Goal: Transaction & Acquisition: Purchase product/service

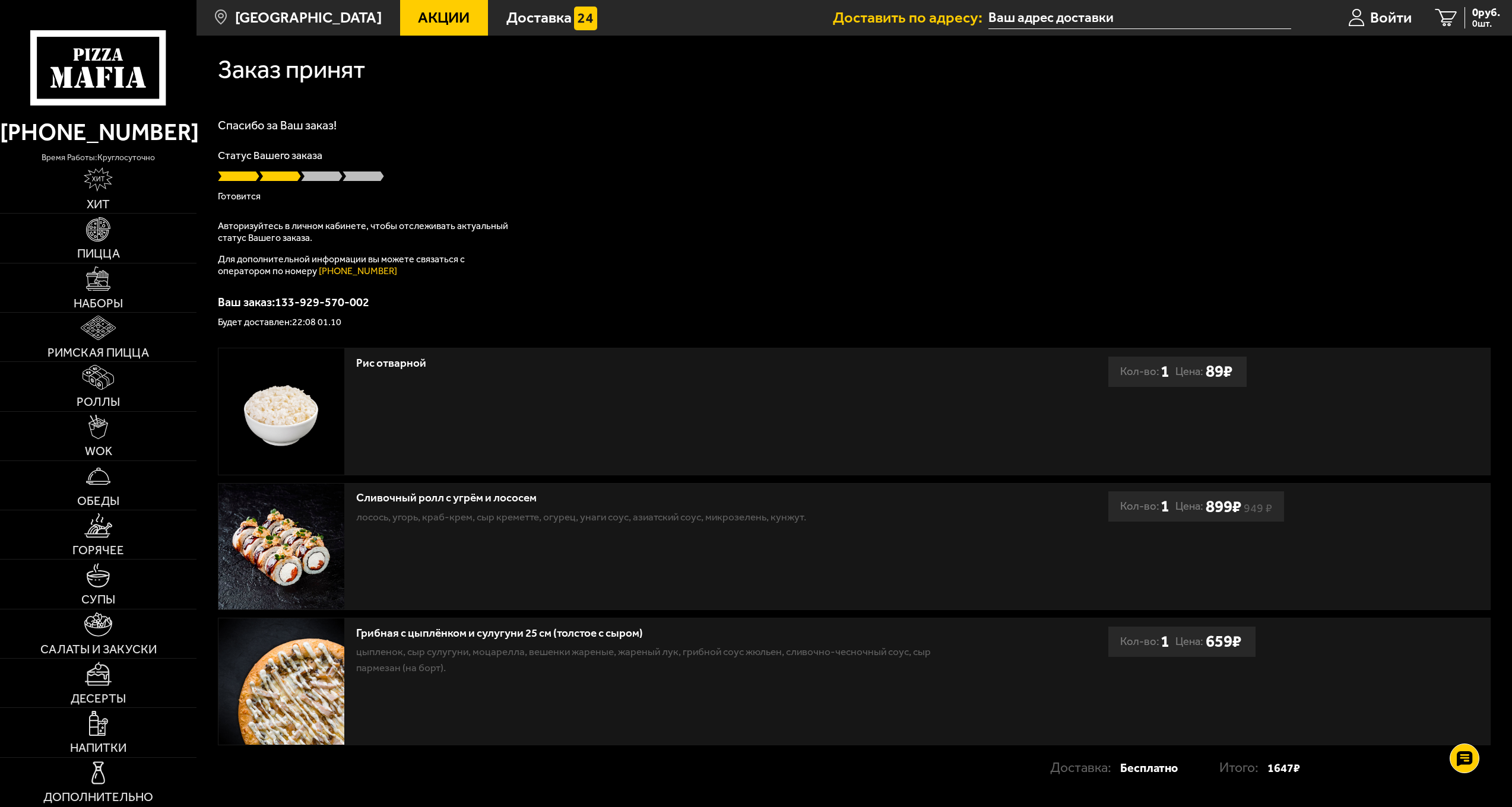
scroll to position [78, 0]
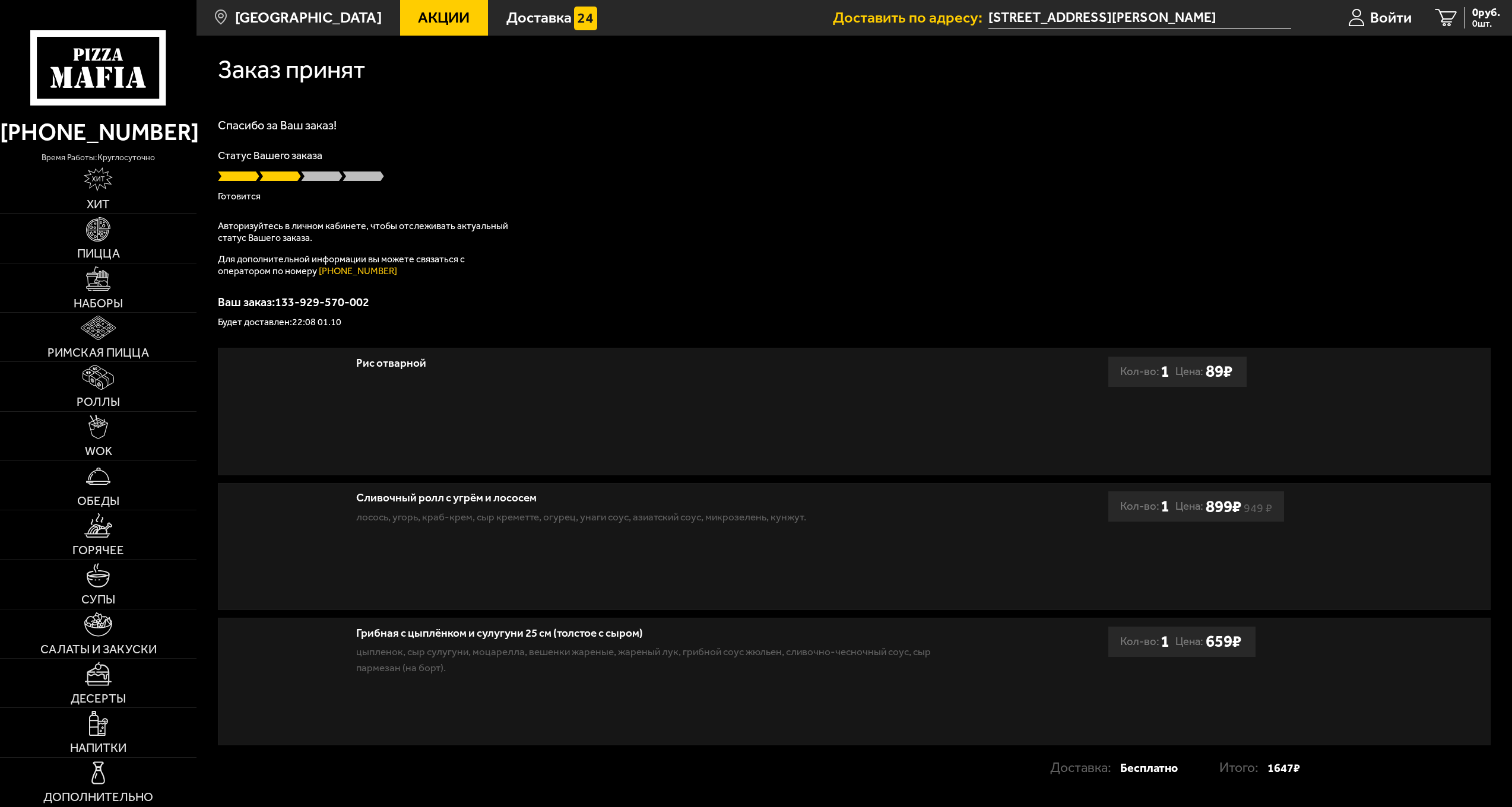
scroll to position [78, 0]
type input "[STREET_ADDRESS][PERSON_NAME]"
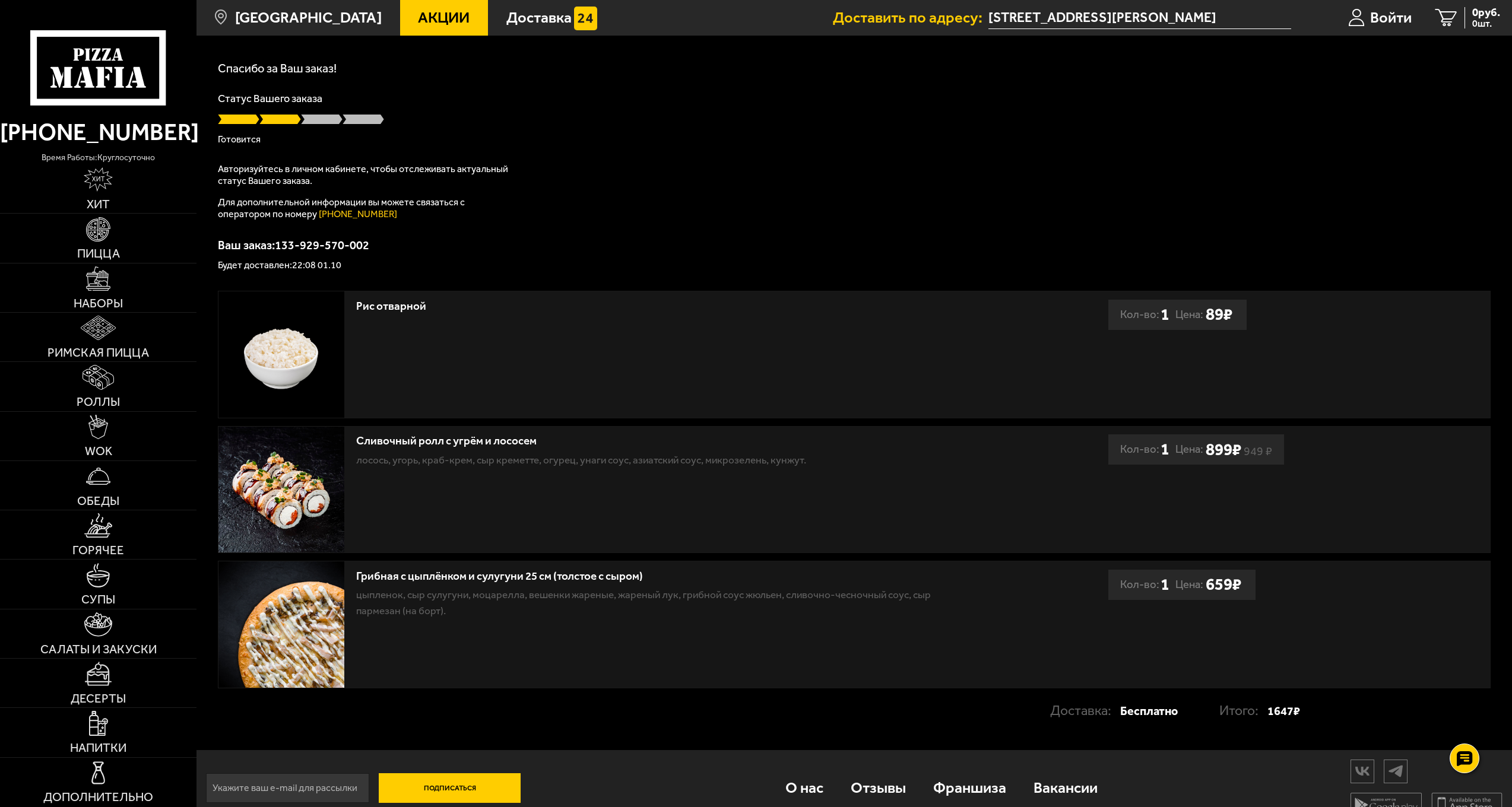
scroll to position [78, 0]
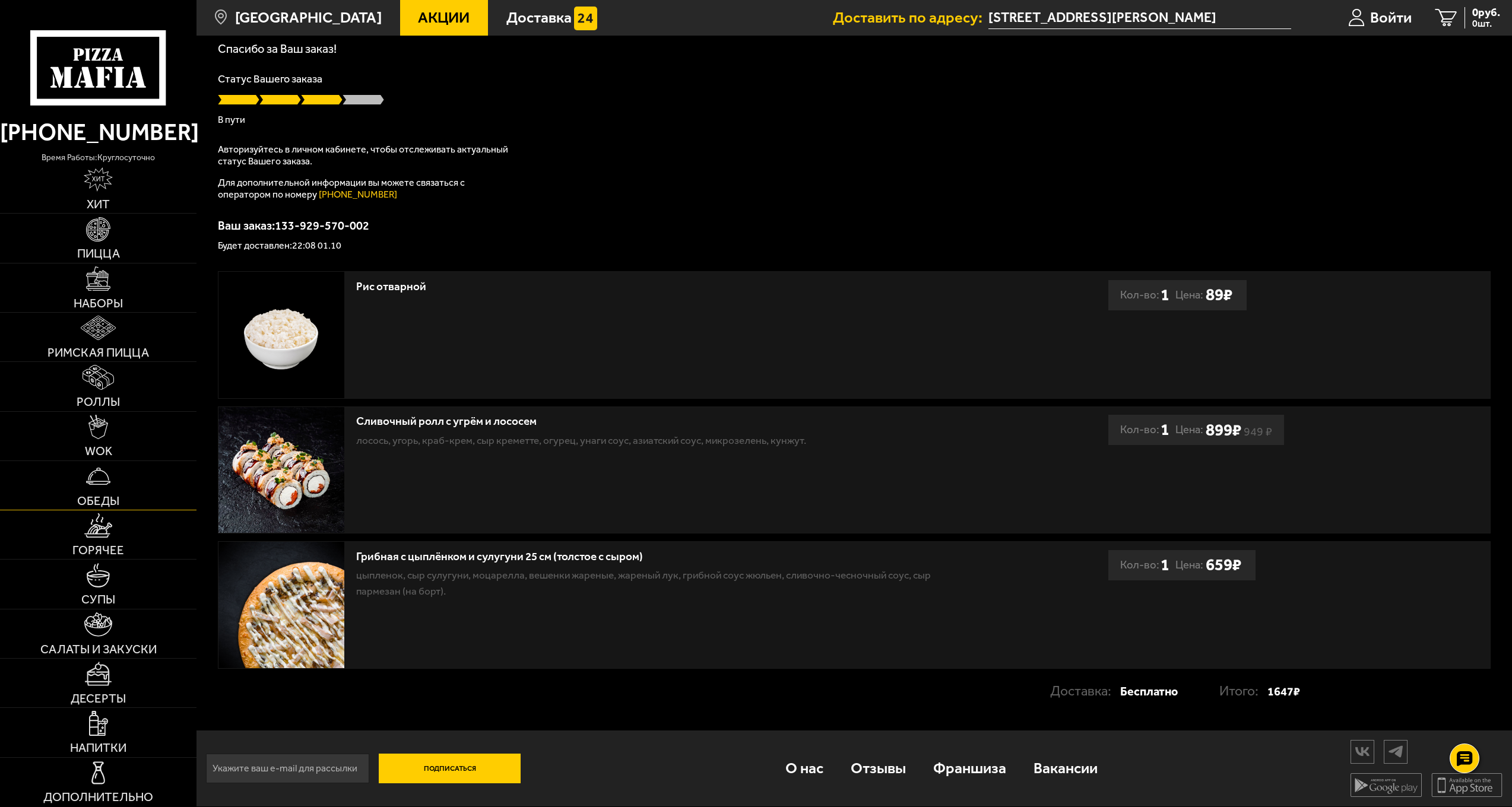
click at [142, 484] on link "Обеды" at bounding box center [98, 484] width 197 height 48
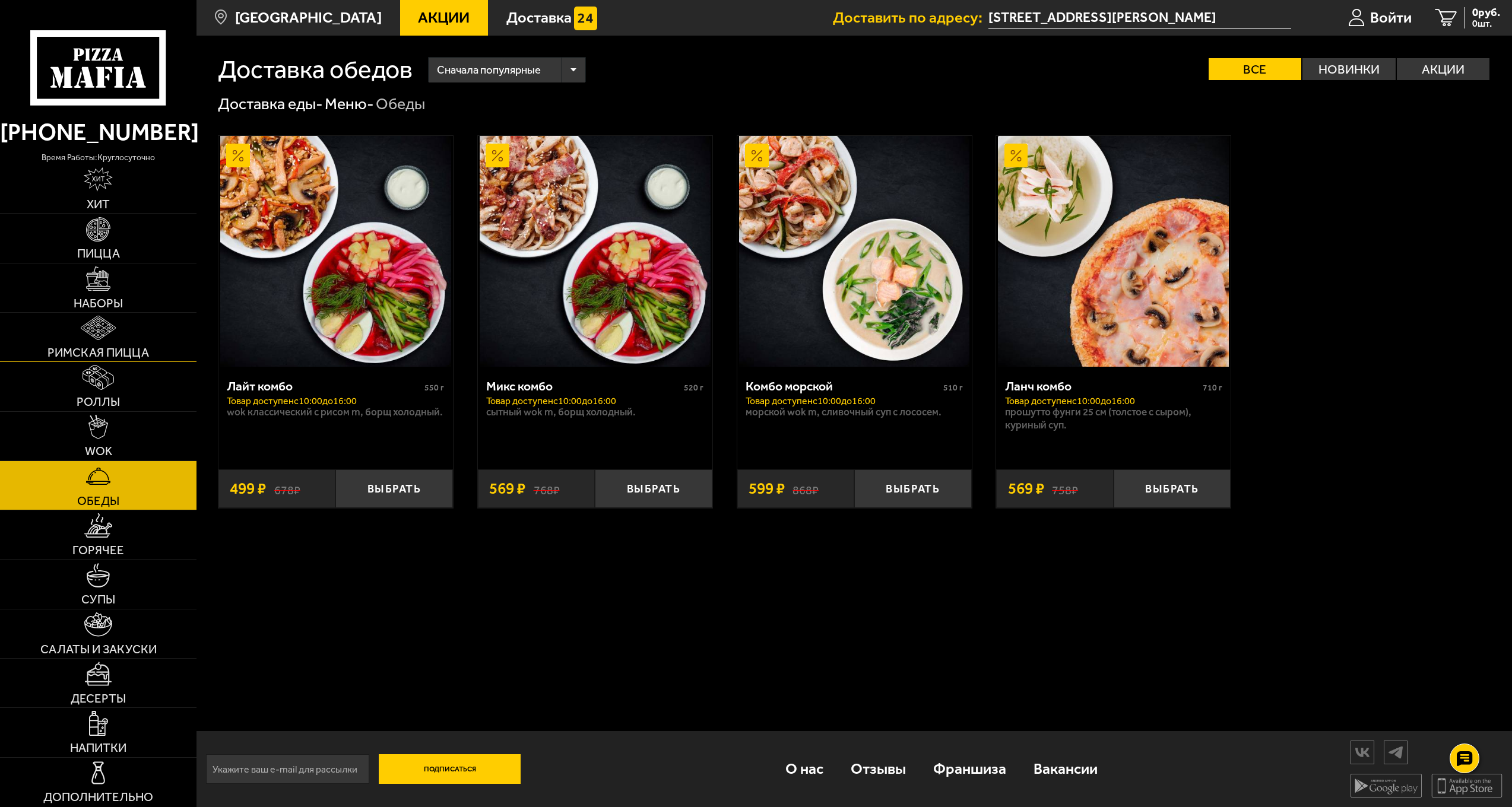
click at [132, 348] on span "Римская пицца" at bounding box center [97, 352] width 101 height 12
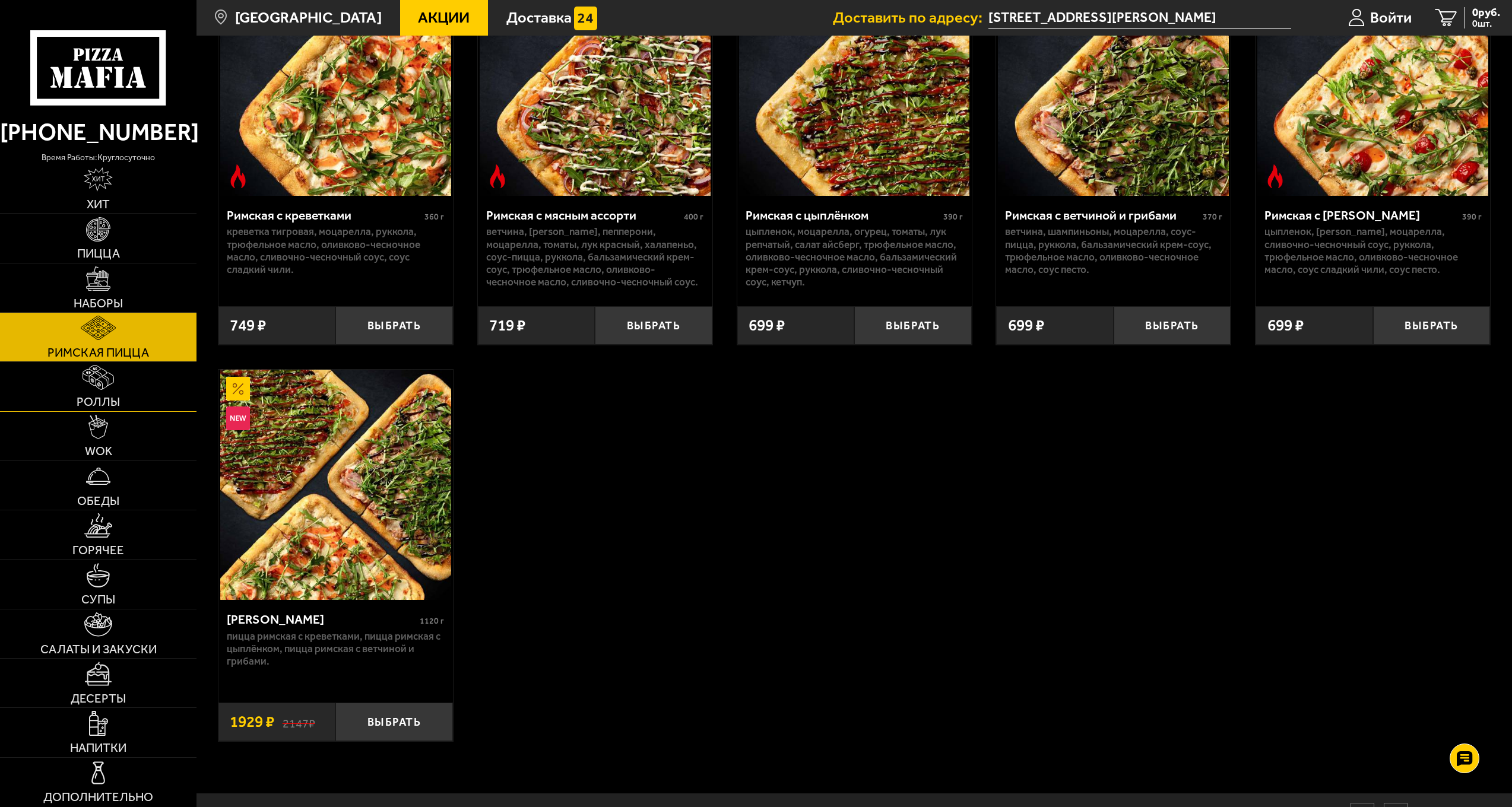
scroll to position [178, 0]
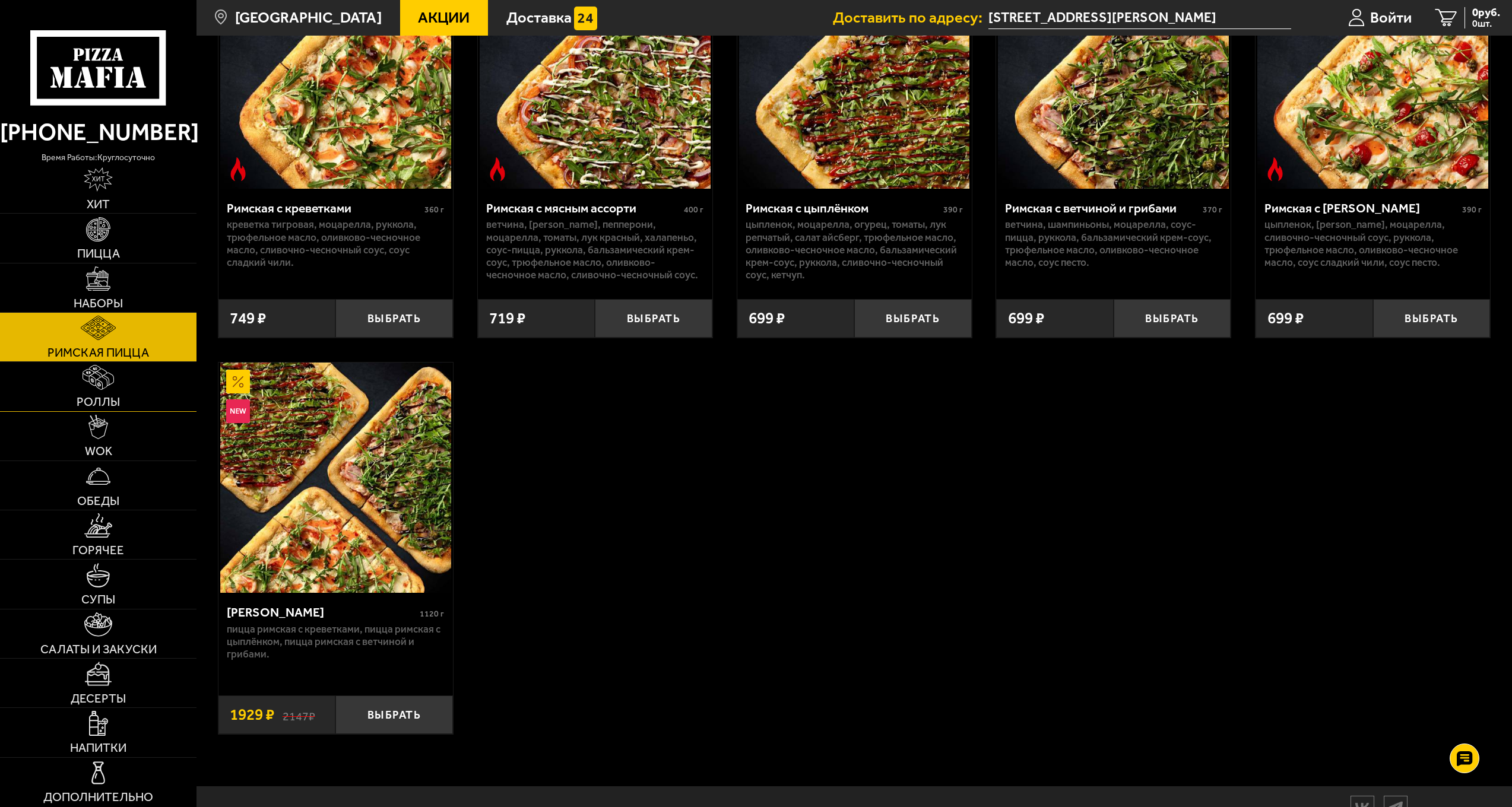
click at [122, 379] on link "Роллы" at bounding box center [98, 386] width 197 height 48
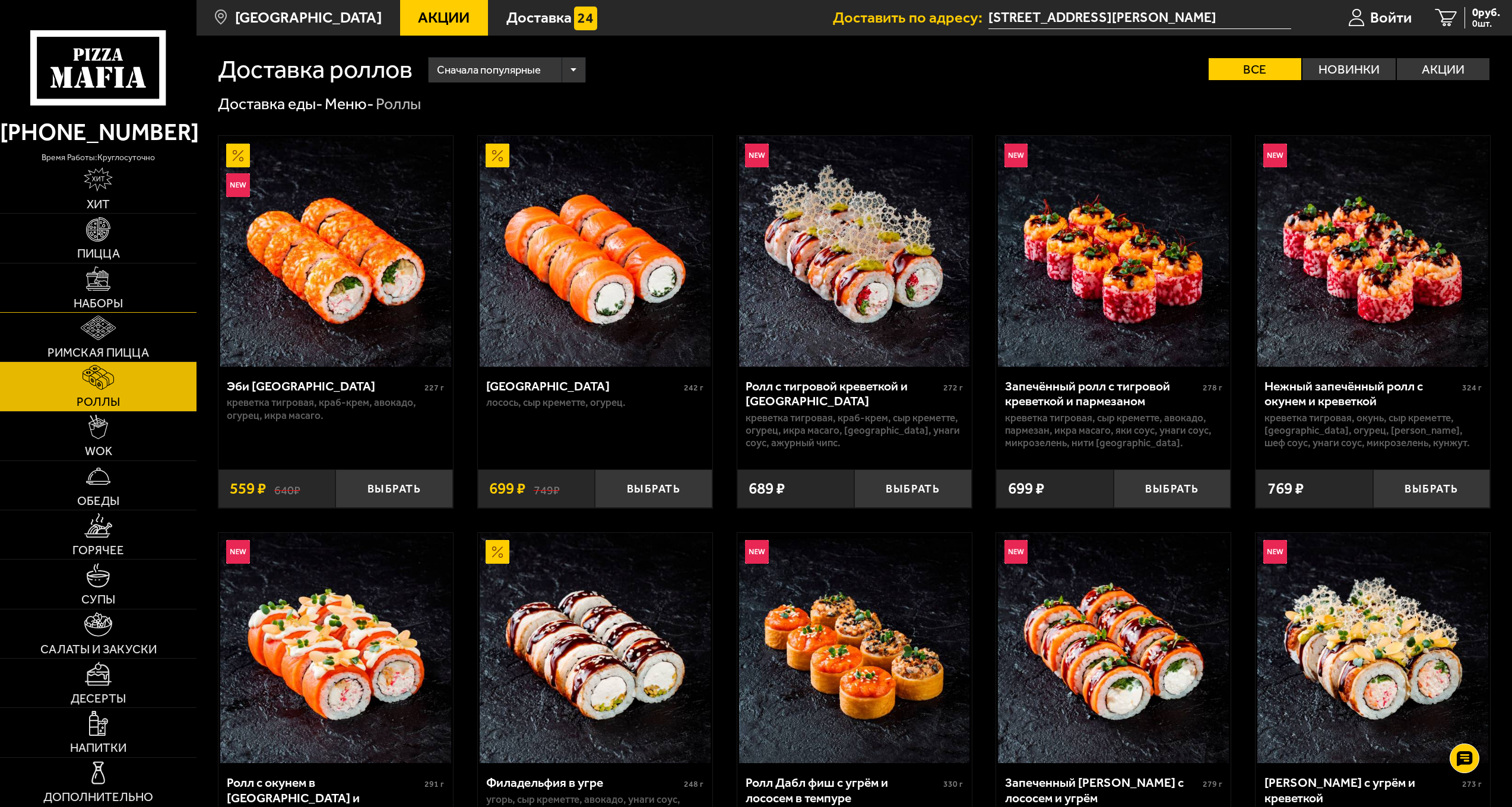
click at [126, 277] on link "Наборы" at bounding box center [98, 288] width 197 height 48
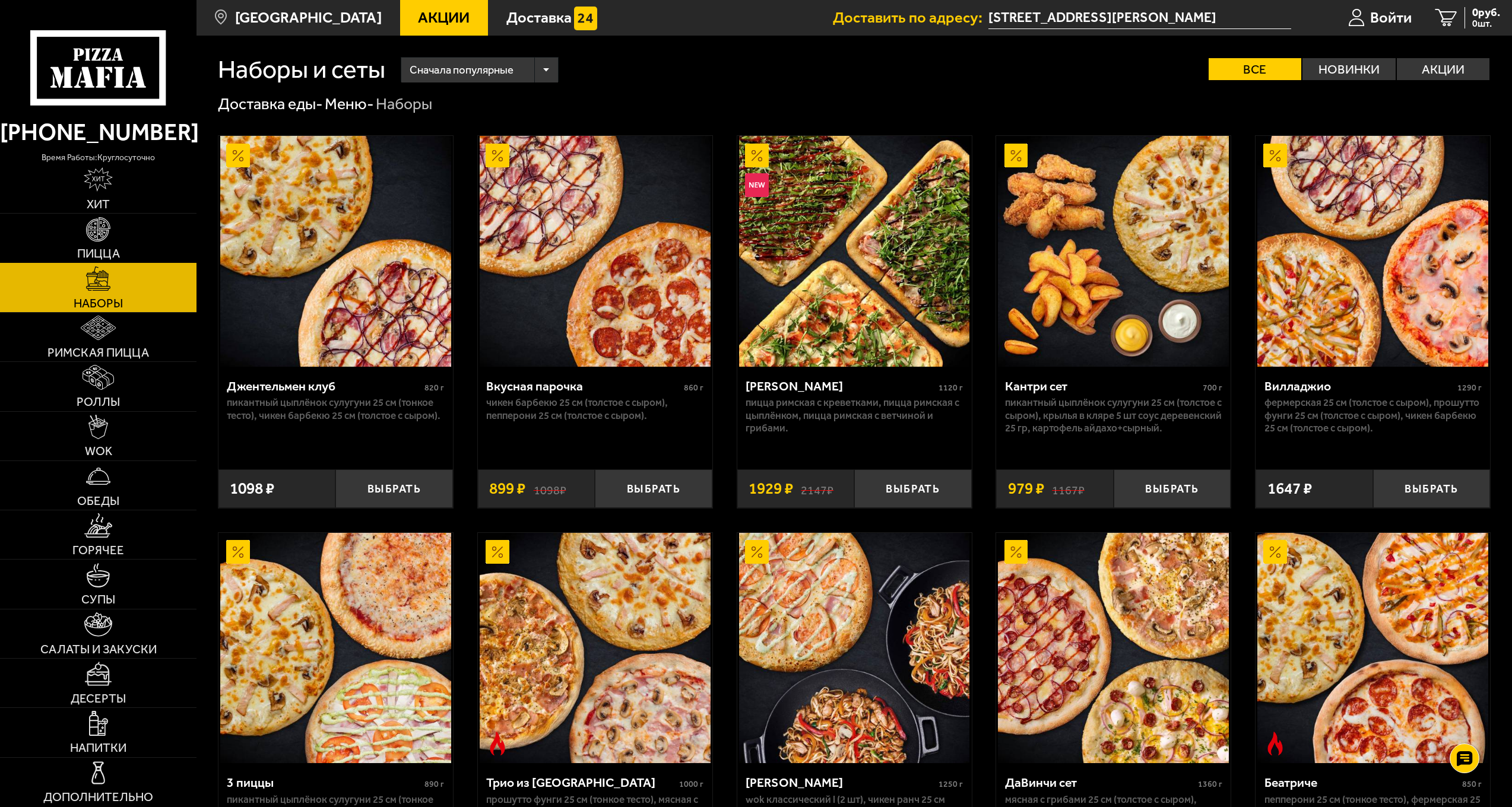
click at [128, 238] on link "Пицца" at bounding box center [98, 237] width 197 height 48
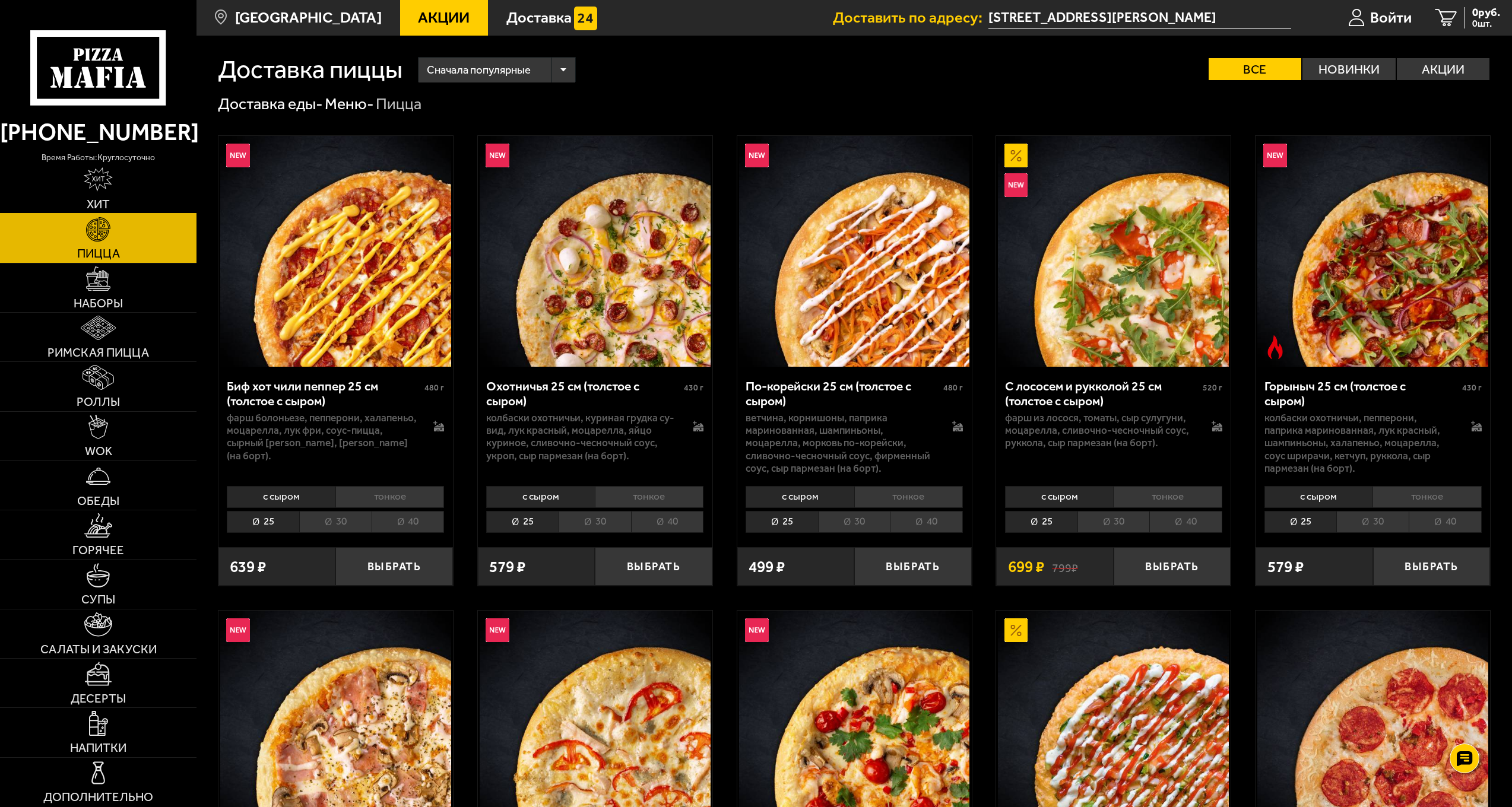
click at [122, 197] on link "Хит" at bounding box center [98, 188] width 197 height 48
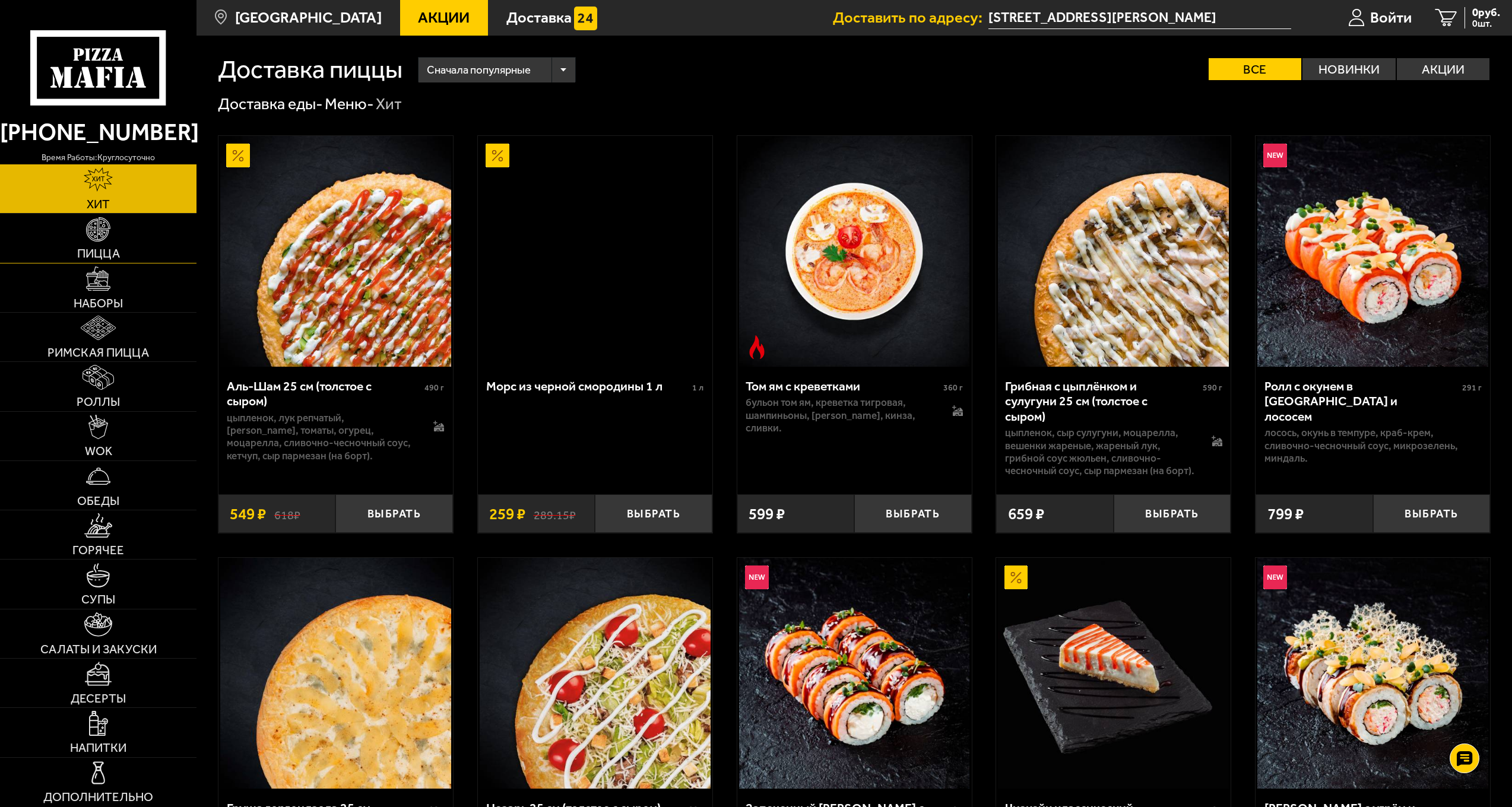
click at [113, 244] on link "Пицца" at bounding box center [98, 237] width 197 height 48
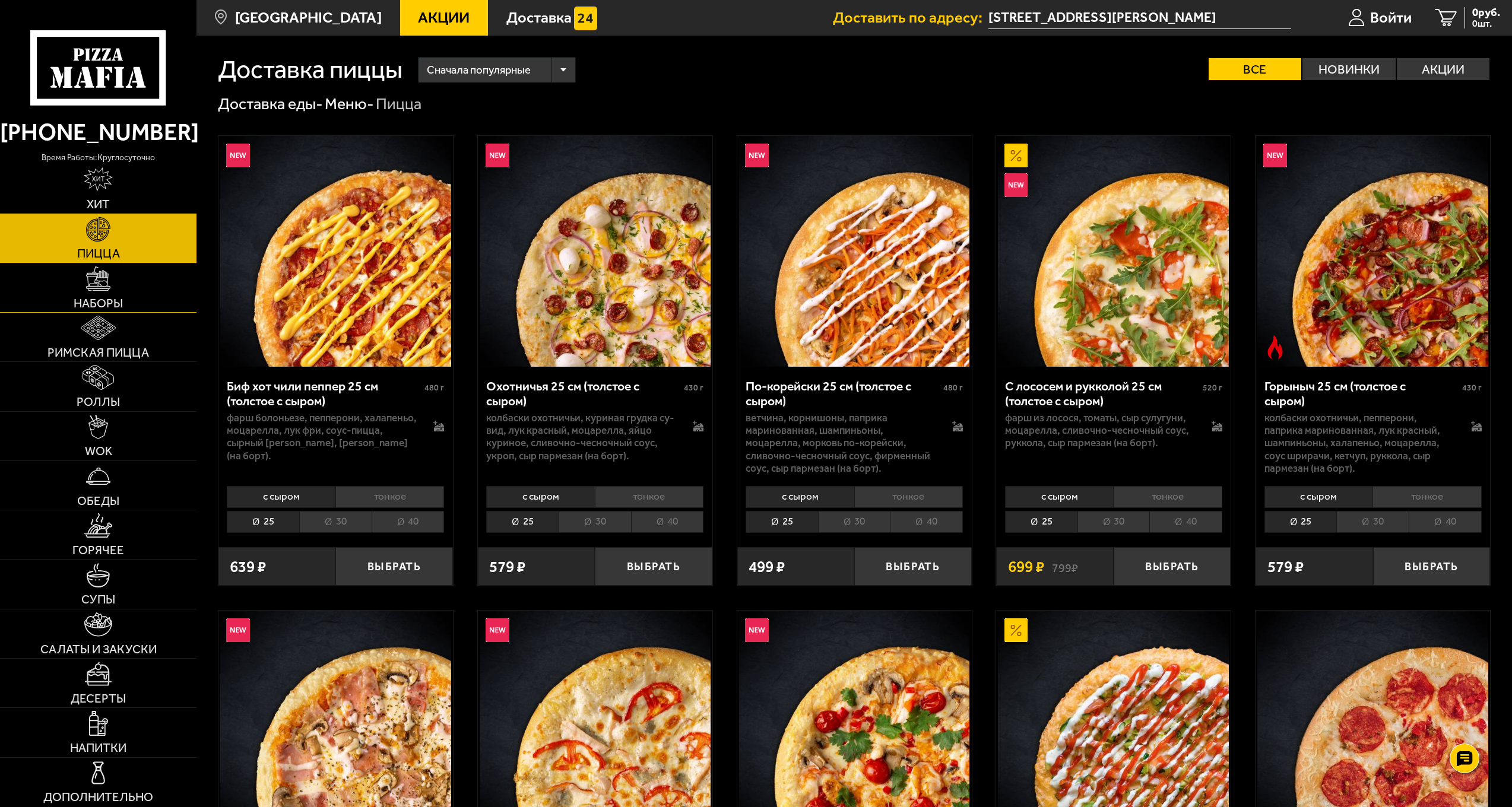
click at [103, 275] on img at bounding box center [98, 279] width 25 height 25
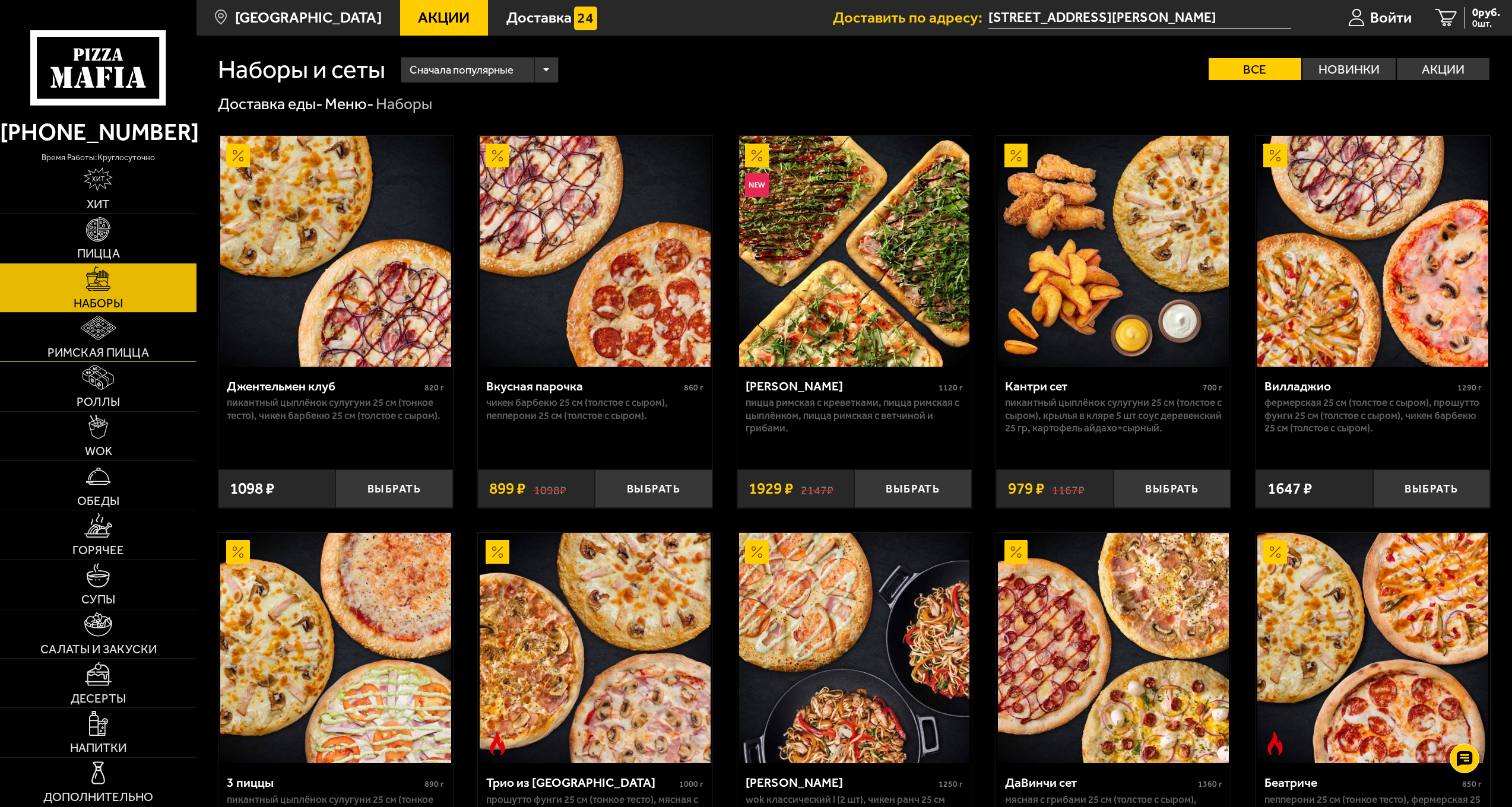
click at [101, 318] on img at bounding box center [97, 328] width 35 height 25
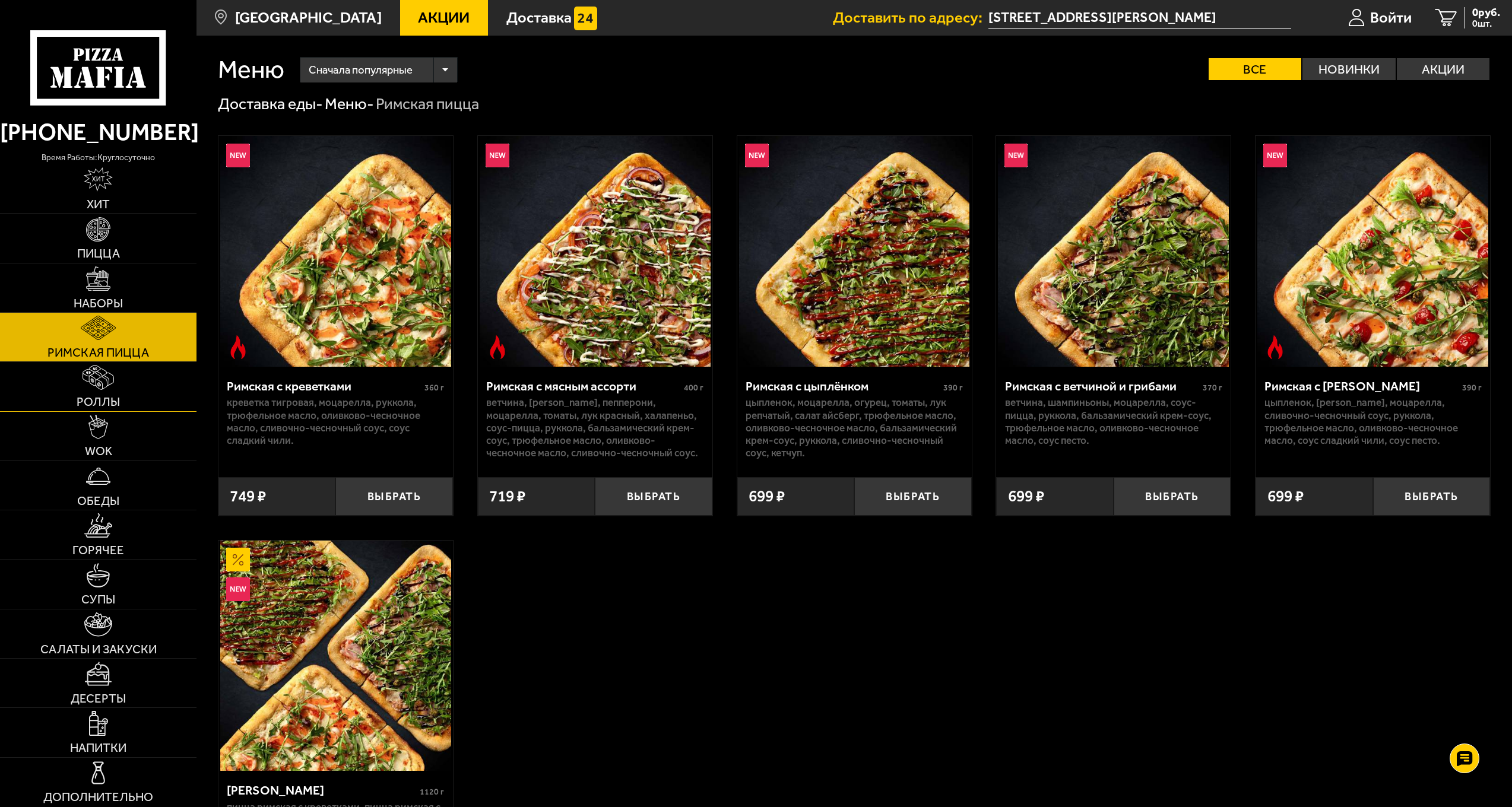
click at [94, 376] on img at bounding box center [97, 377] width 31 height 25
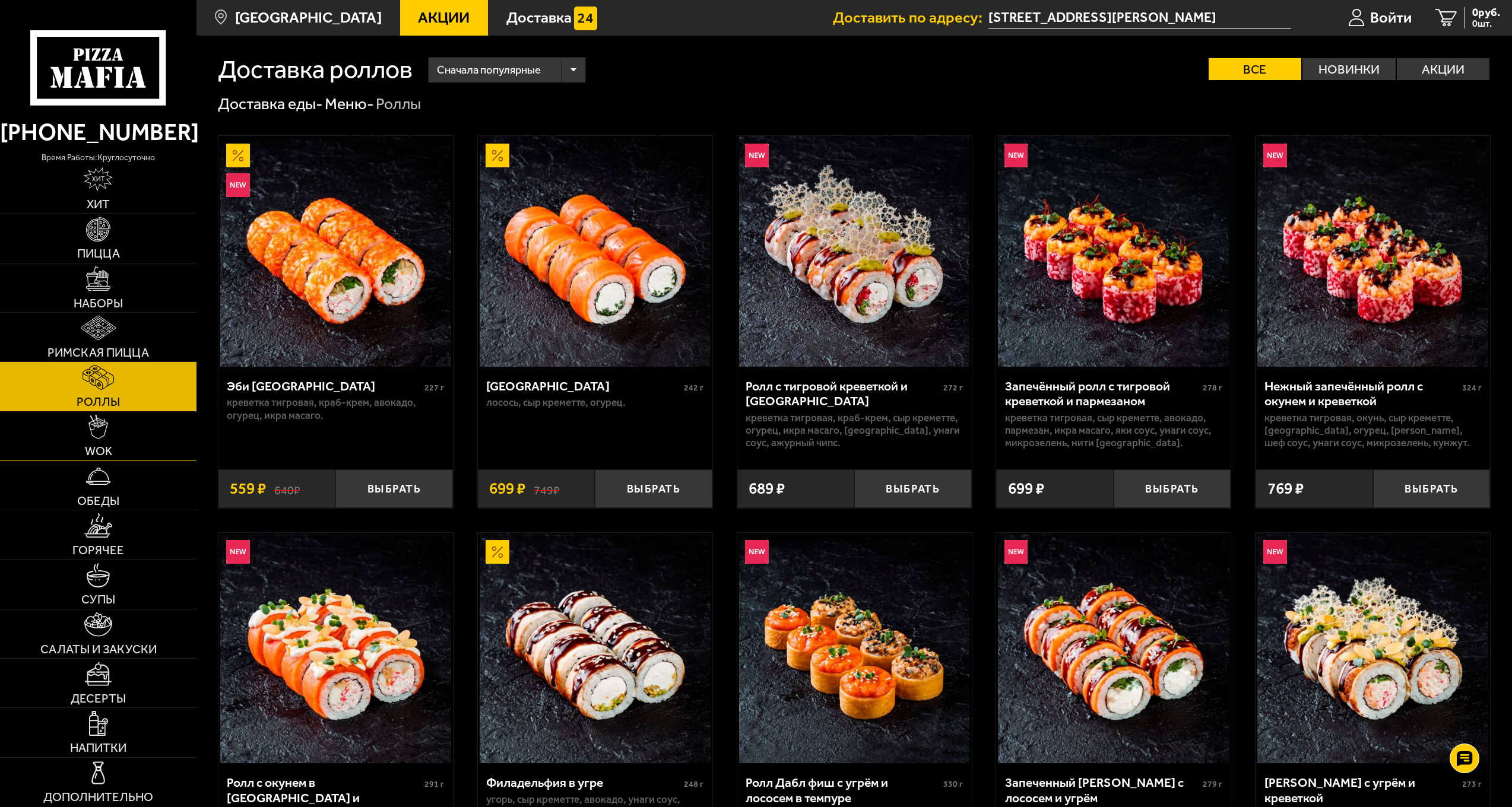
click at [82, 432] on link "WOK" at bounding box center [98, 435] width 197 height 48
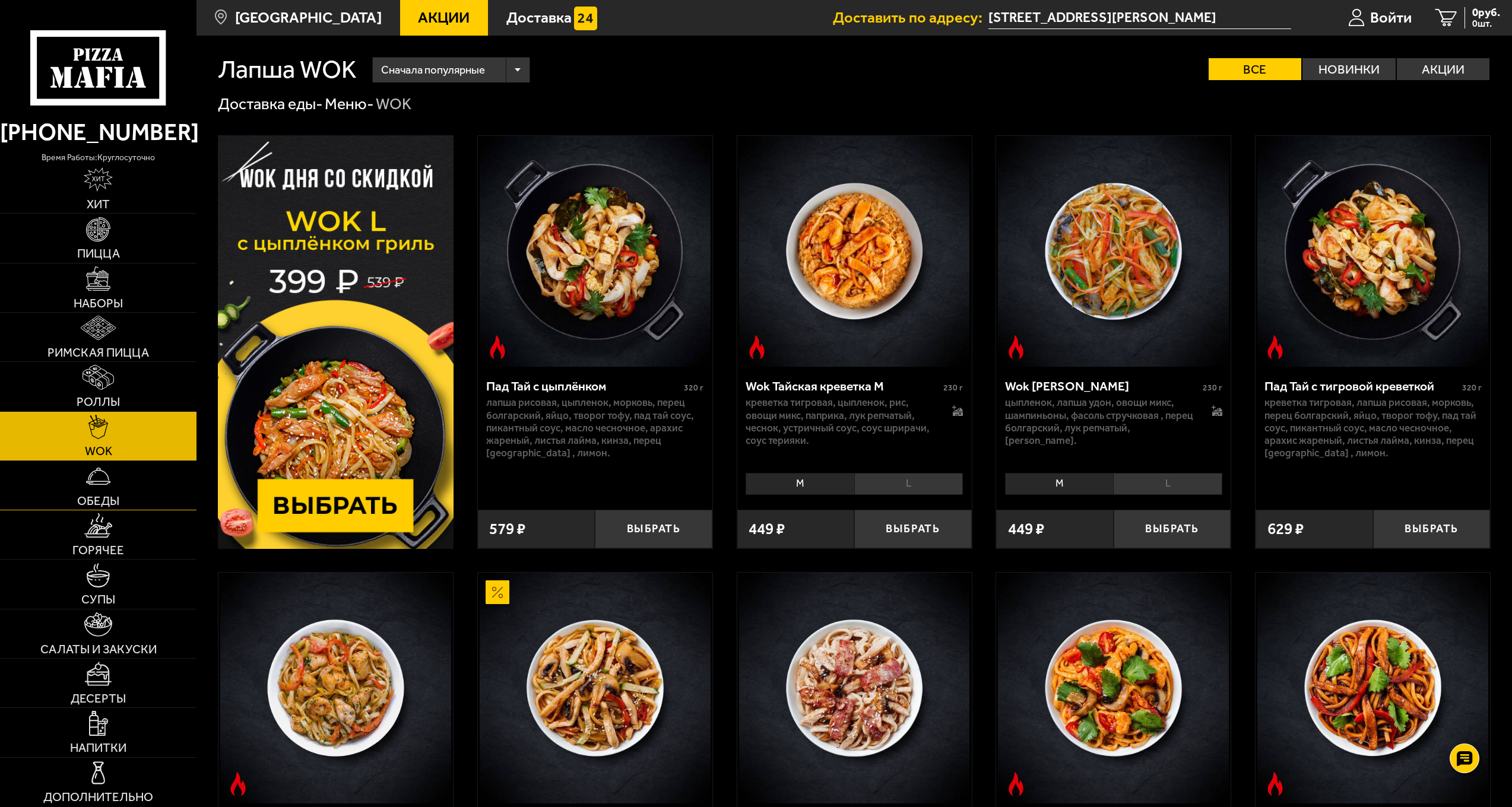
click at [81, 468] on link "Обеды" at bounding box center [98, 484] width 197 height 48
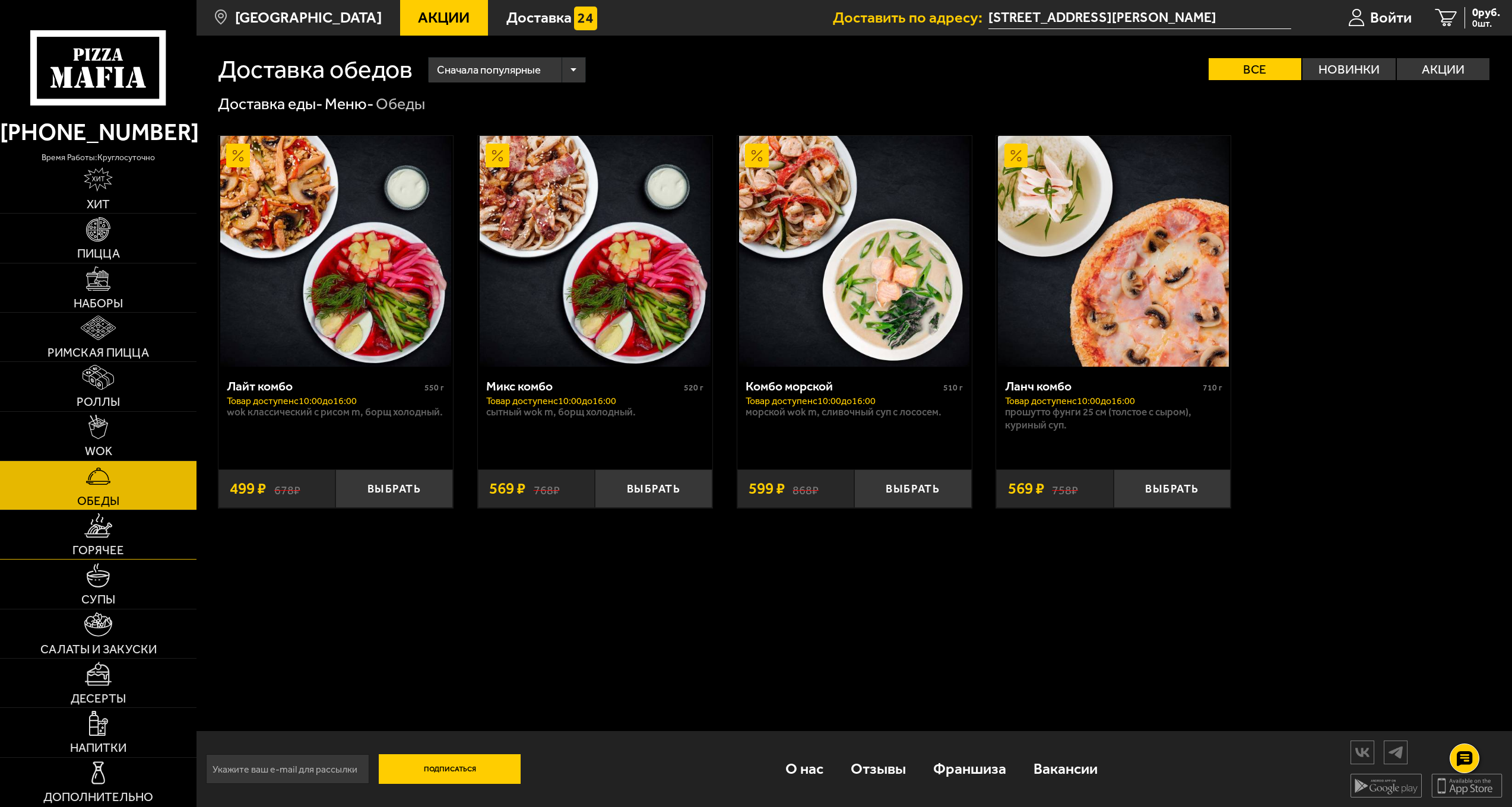
click at [80, 510] on link "Горячее" at bounding box center [98, 534] width 197 height 48
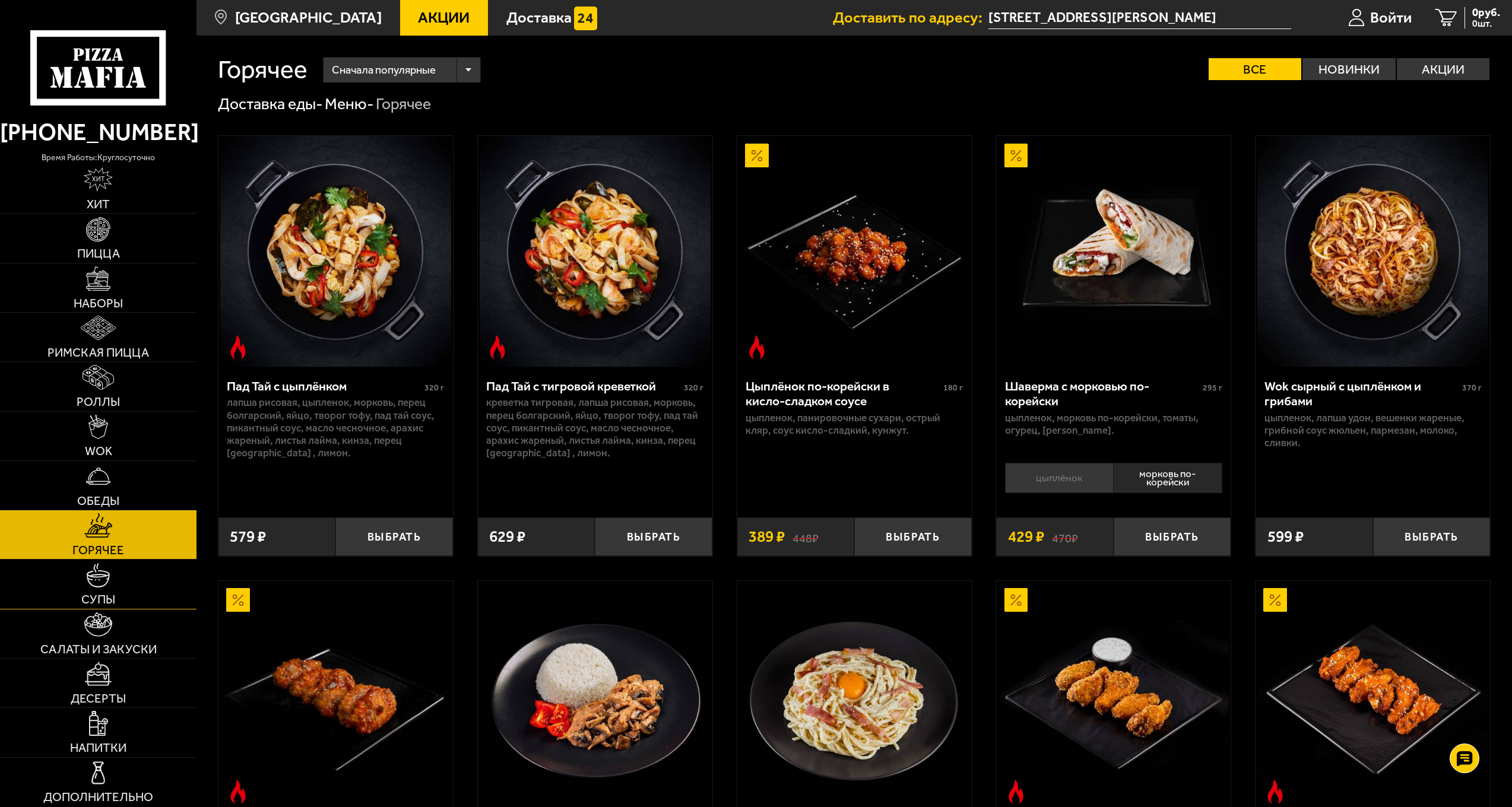
click at [82, 561] on link "Супы" at bounding box center [98, 584] width 197 height 48
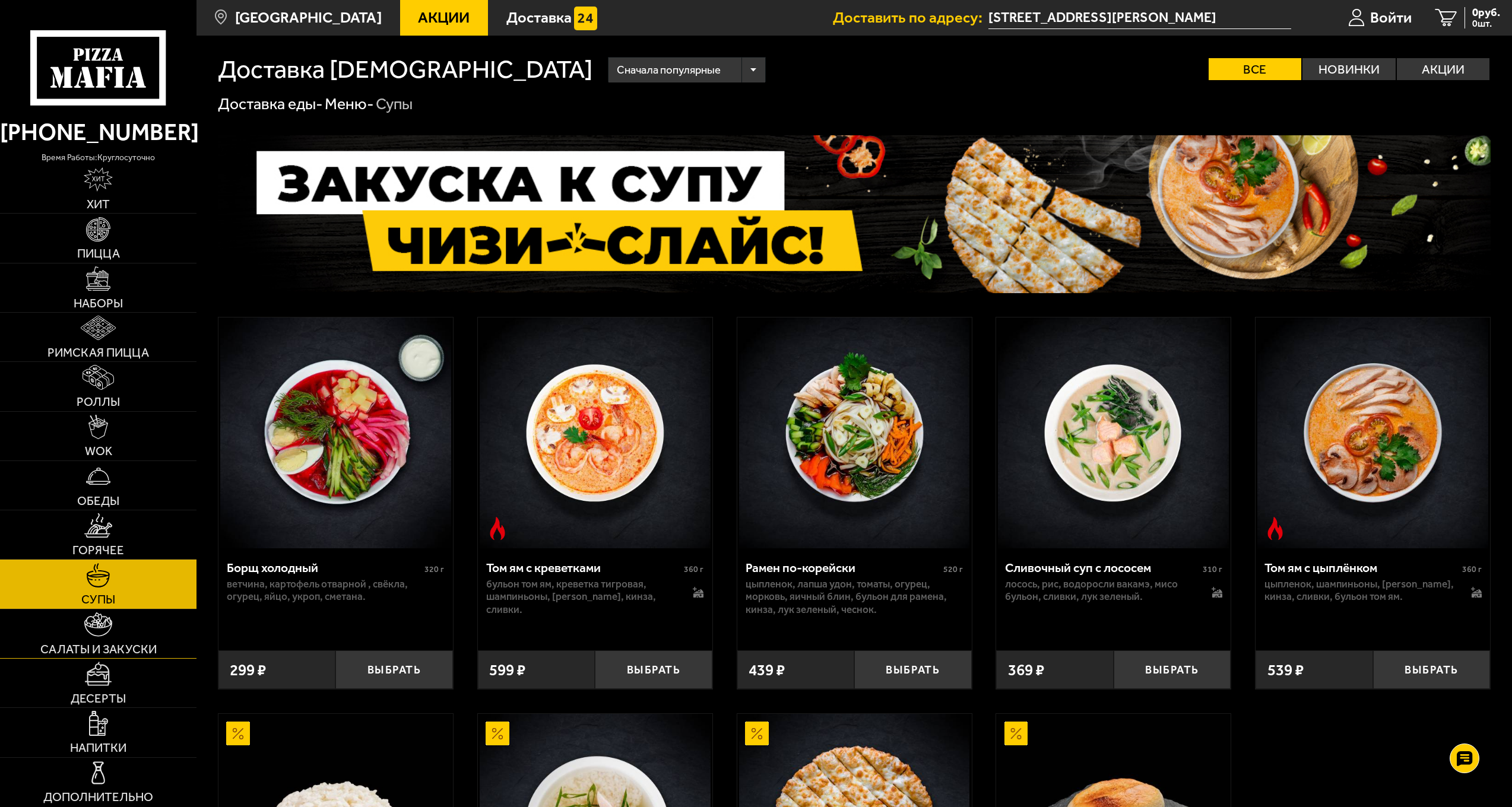
click at [93, 609] on link "Салаты и закуски" at bounding box center [98, 633] width 197 height 48
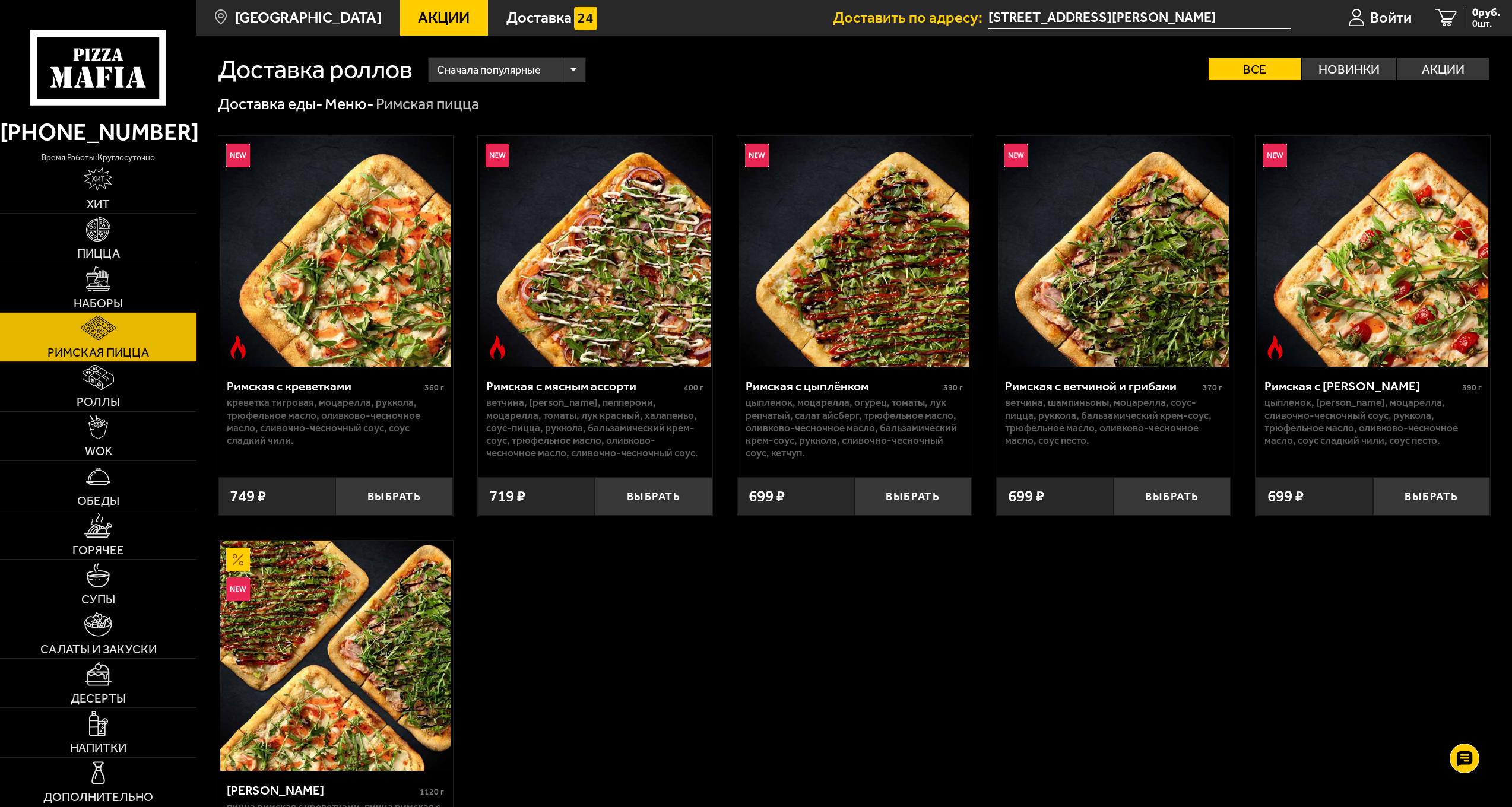
scroll to position [178, 0]
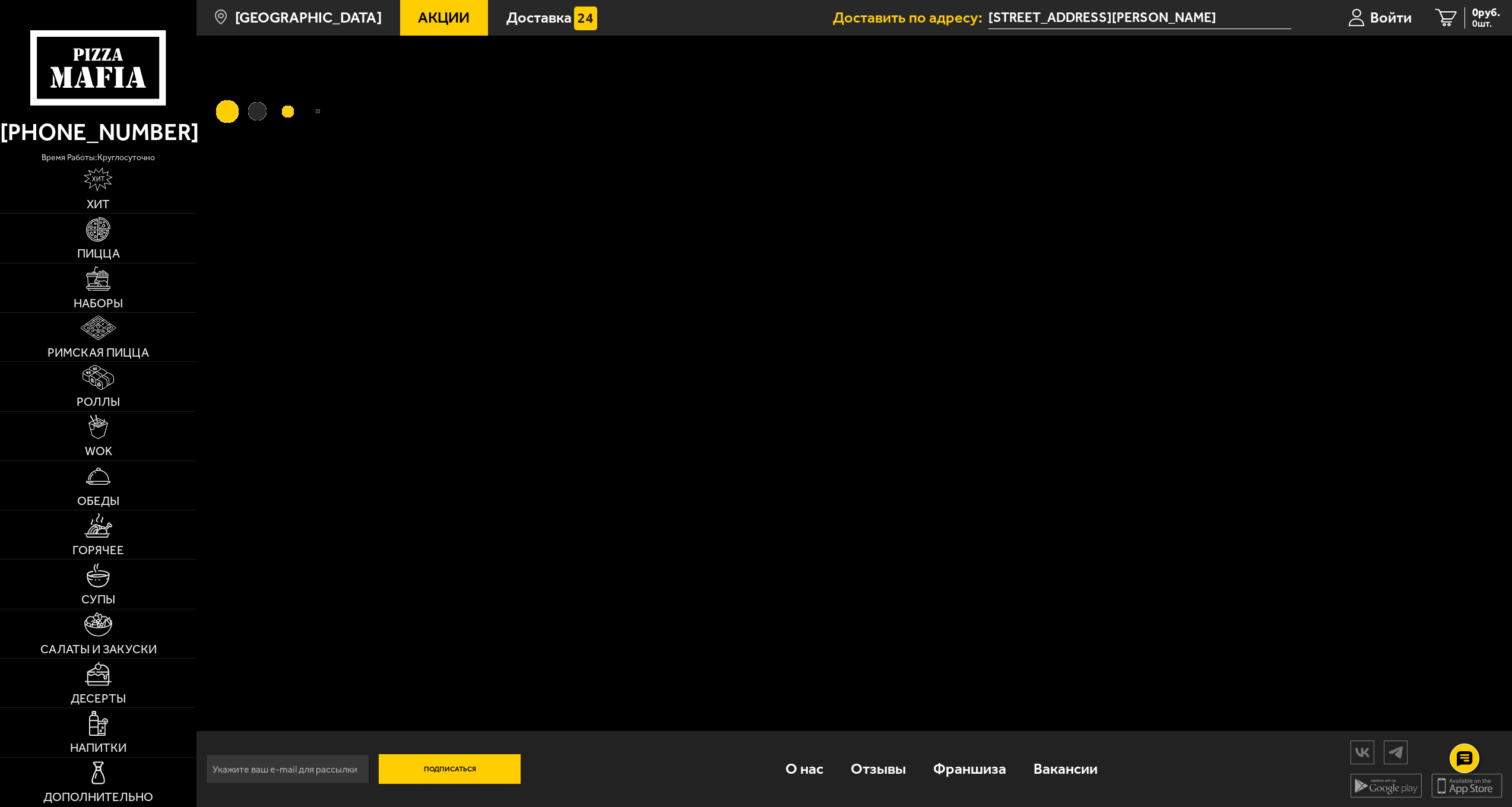
scroll to position [1, 0]
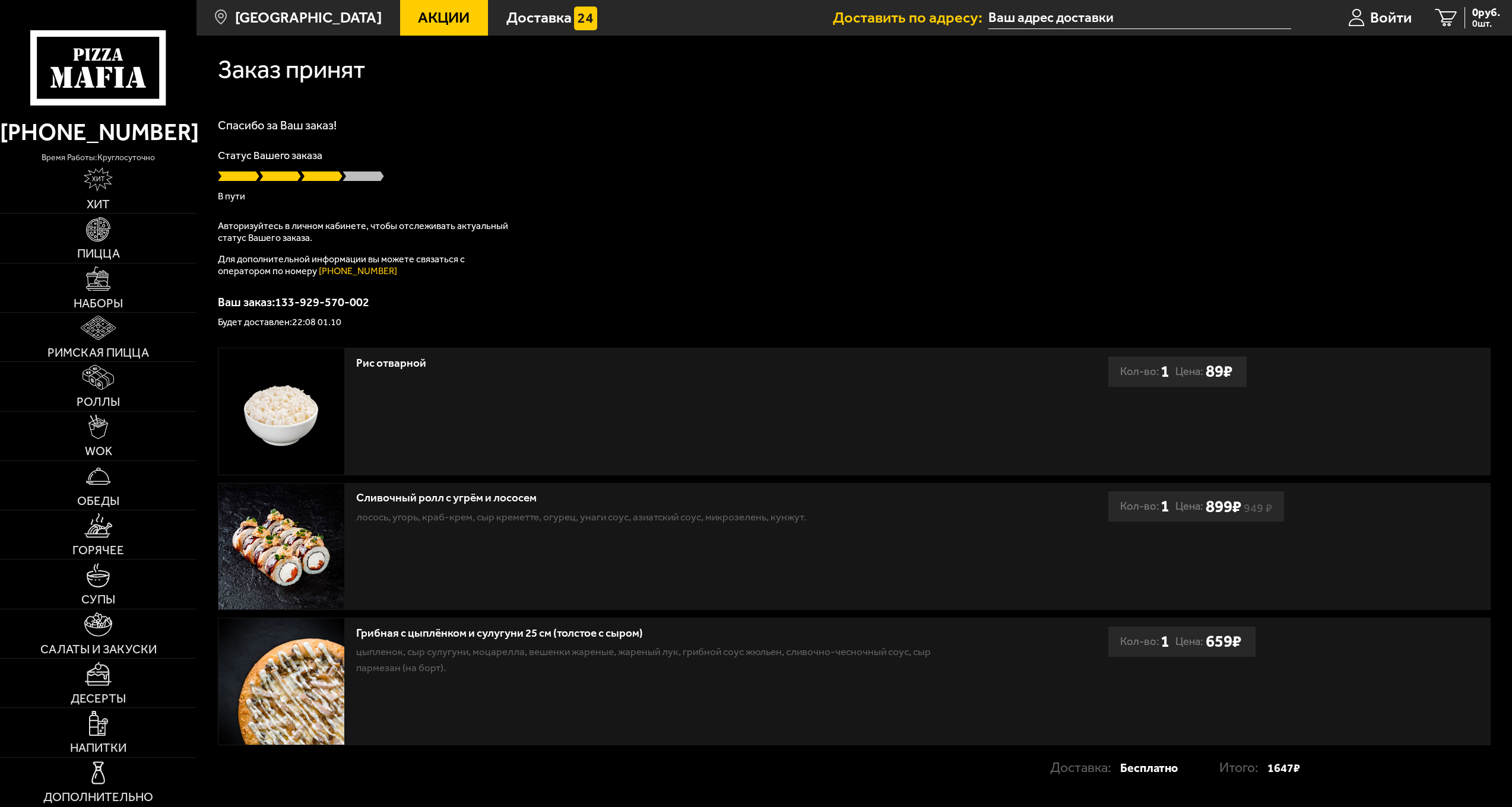
scroll to position [1, 0]
